Goal: Task Accomplishment & Management: Use online tool/utility

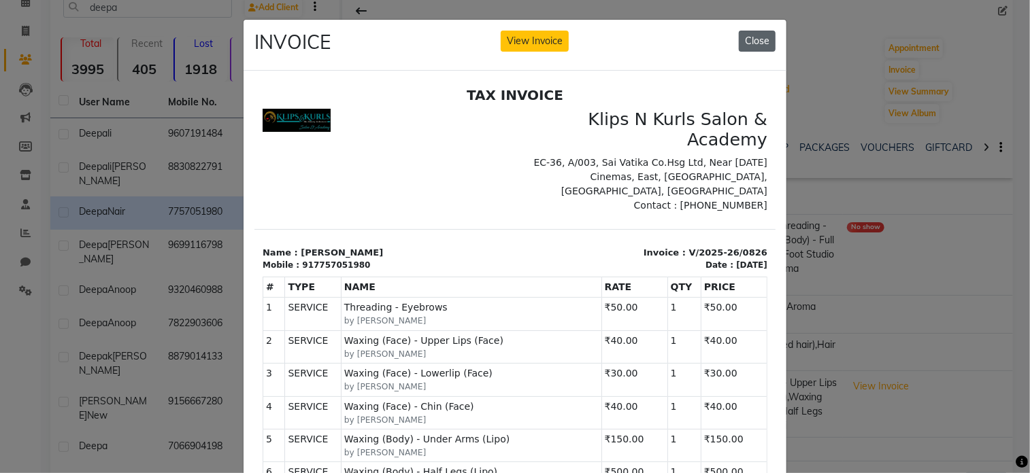
click at [748, 44] on button "Close" at bounding box center [757, 41] width 37 height 21
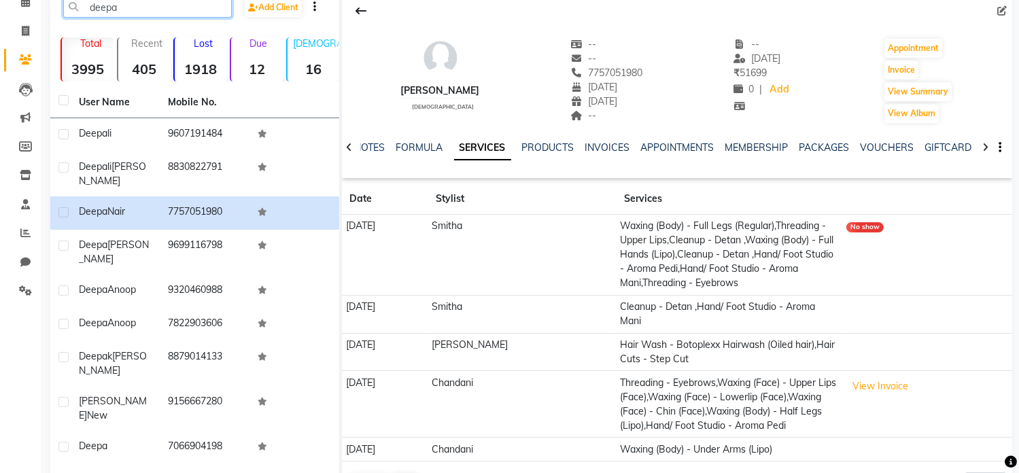
click at [167, 16] on input "deepa" at bounding box center [147, 7] width 169 height 21
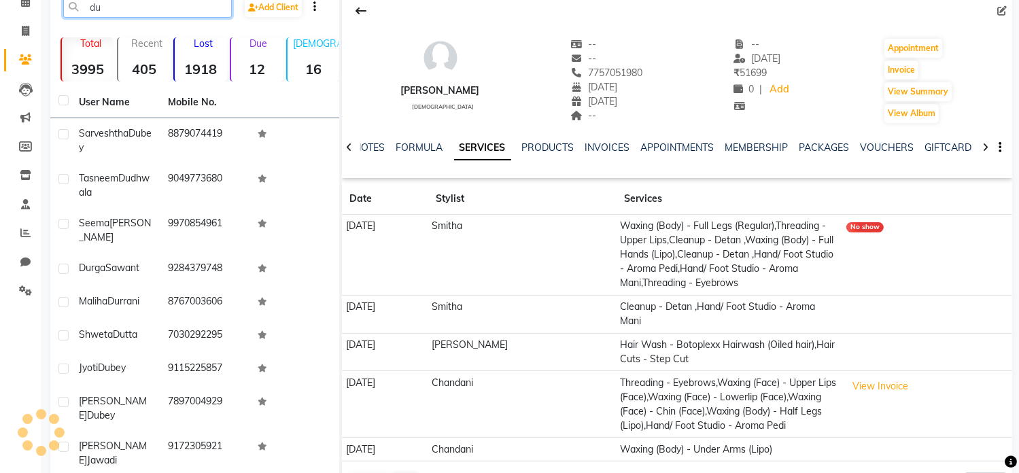
type input "d"
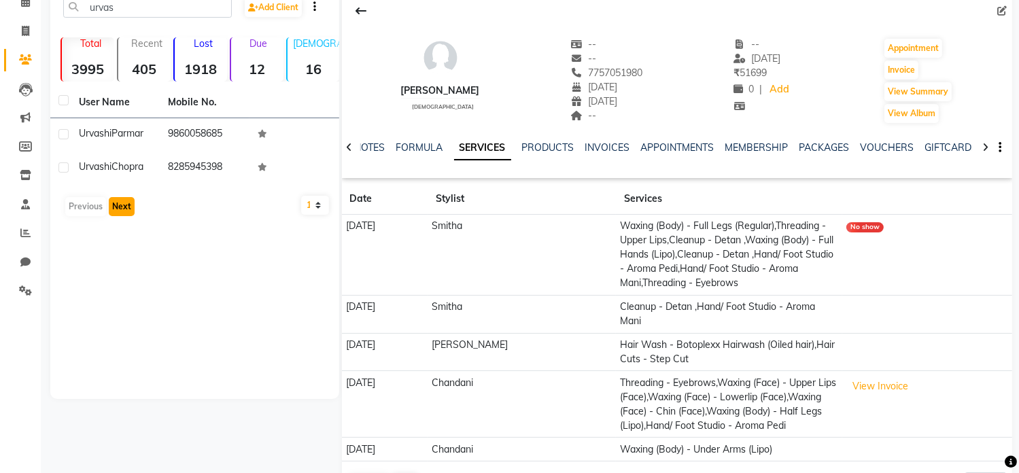
click at [117, 209] on button "Next" at bounding box center [122, 206] width 26 height 19
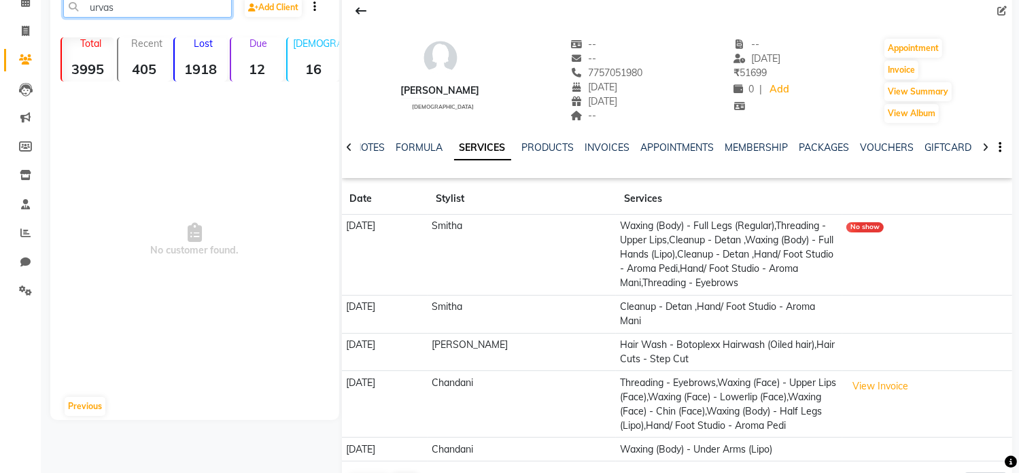
click at [158, 7] on input "urvas" at bounding box center [147, 7] width 169 height 21
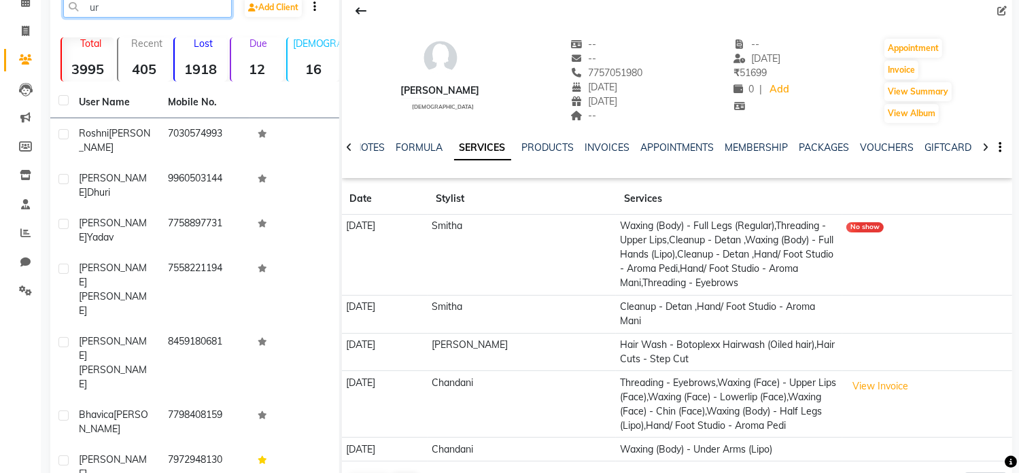
type input "u"
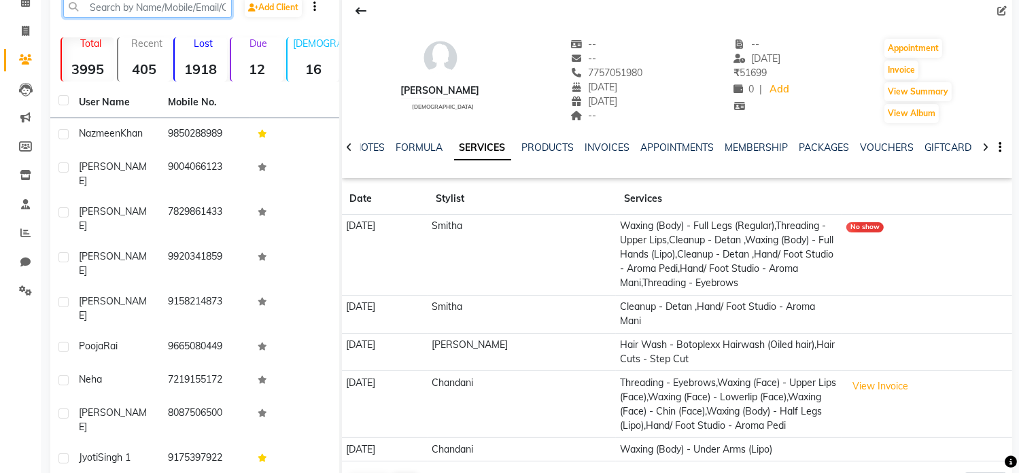
click at [148, 10] on input "text" at bounding box center [147, 7] width 169 height 21
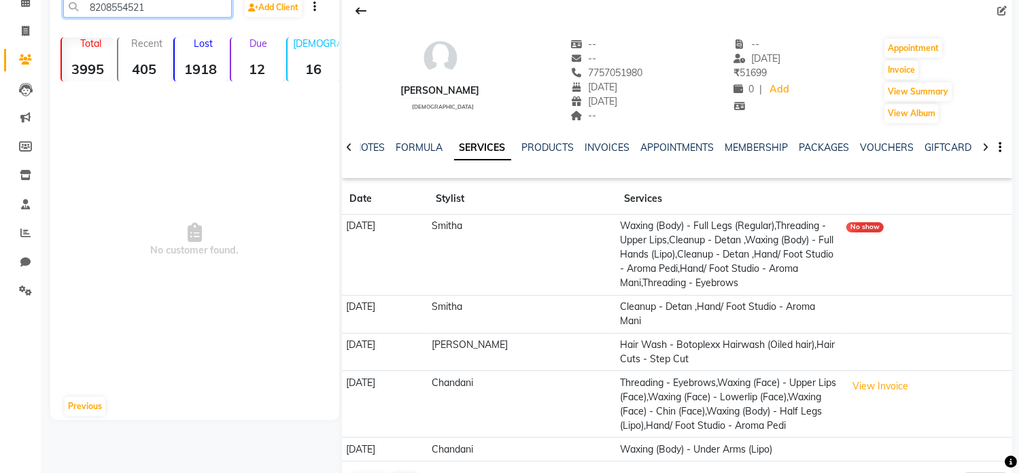
type input "8208554521"
click at [24, 33] on icon at bounding box center [25, 31] width 7 height 10
select select "124"
select select "service"
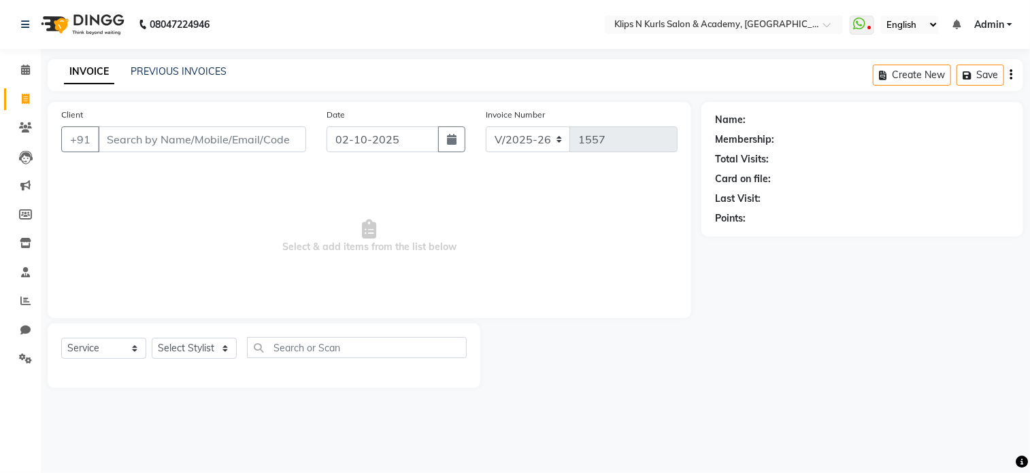
select select "3852"
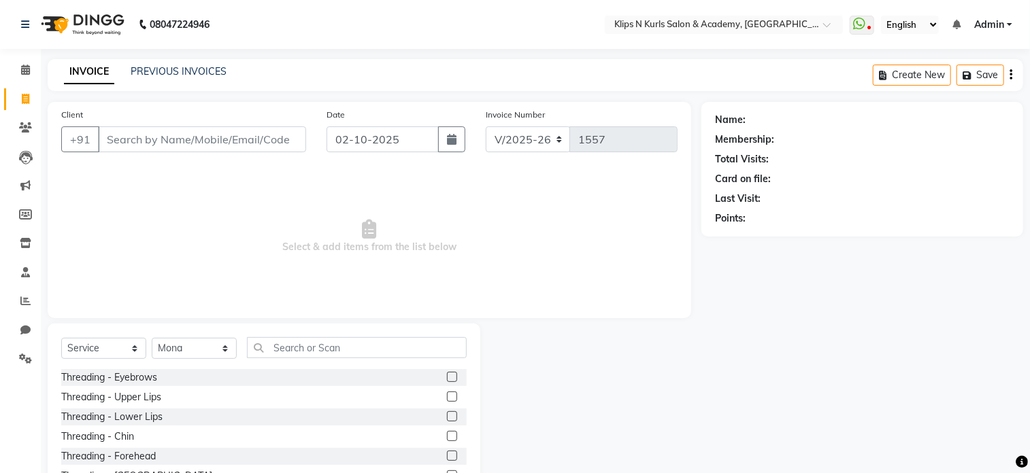
click at [162, 138] on input "Client" at bounding box center [202, 139] width 208 height 26
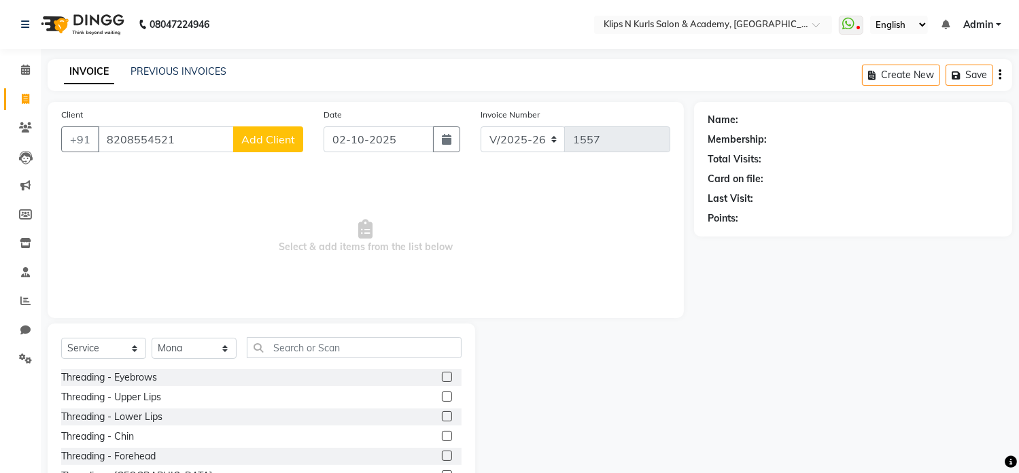
type input "8208554521"
